Goal: Information Seeking & Learning: Learn about a topic

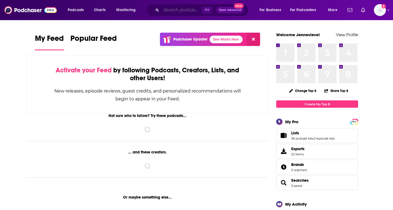
click at [174, 11] on input "Search podcasts, credits, & more..." at bounding box center [181, 10] width 41 height 9
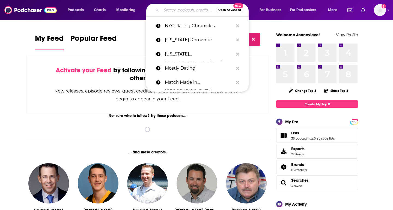
paste input "badfriendspod"
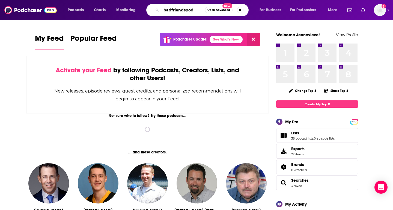
type input "badfriendspod"
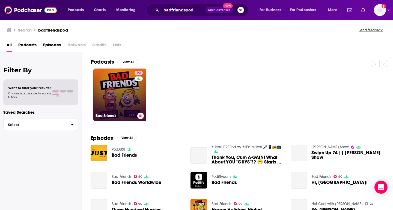
click at [117, 97] on link "90 Bad Friends" at bounding box center [119, 95] width 53 height 53
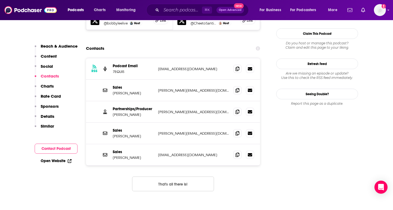
scroll to position [544, 0]
click at [186, 177] on button "That's all there is!" at bounding box center [173, 184] width 82 height 15
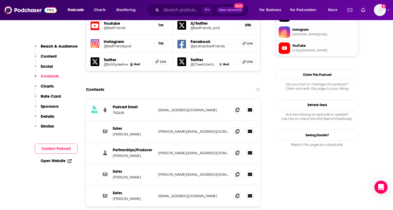
scroll to position [503, 0]
click at [238, 107] on icon at bounding box center [237, 109] width 4 height 4
click at [237, 129] on icon at bounding box center [237, 131] width 4 height 4
click at [238, 149] on span at bounding box center [237, 153] width 8 height 8
click at [237, 172] on icon at bounding box center [237, 174] width 4 height 4
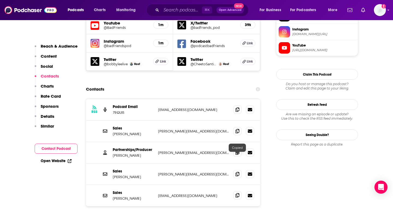
click at [238, 194] on icon at bounding box center [237, 196] width 4 height 4
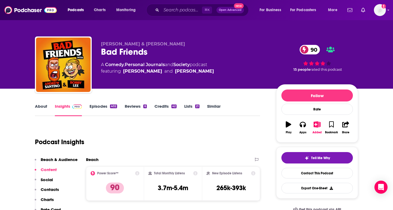
scroll to position [0, 0]
drag, startPoint x: 155, startPoint y: 54, endPoint x: 100, endPoint y: 54, distance: 54.5
click at [100, 54] on div "[PERSON_NAME] & [PERSON_NAME] Bad Friends 90 A Comedy , Personal Journals and S…" at bounding box center [196, 66] width 323 height 59
copy h2 "Bad Friends"
